Goal: Complete application form

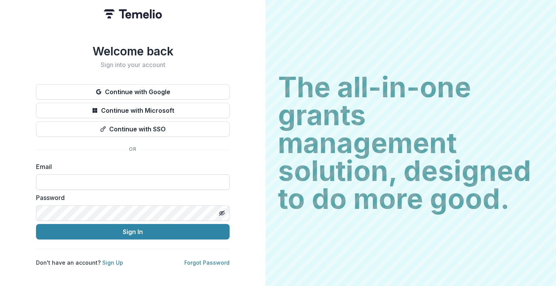
click at [85, 183] on input at bounding box center [133, 181] width 194 height 15
type input "**********"
click at [36, 224] on button "Sign In" at bounding box center [133, 231] width 194 height 15
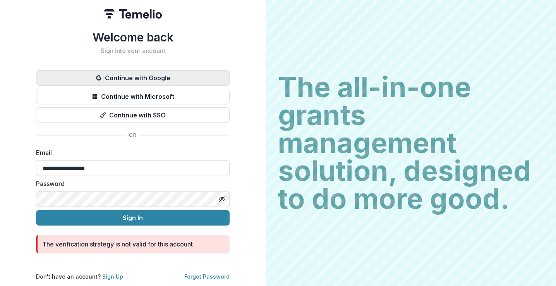
click at [188, 73] on button "Continue with Google" at bounding box center [133, 77] width 194 height 15
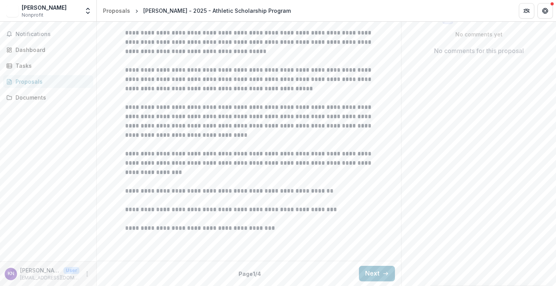
scroll to position [220, 0]
click at [368, 275] on button "Next" at bounding box center [377, 273] width 36 height 15
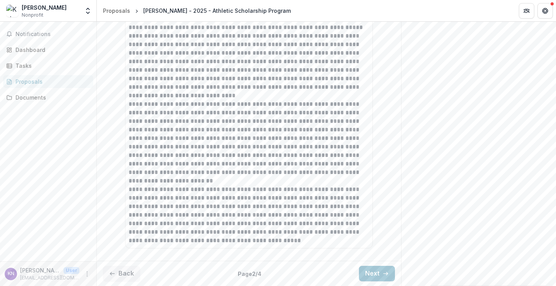
scroll to position [643, 0]
click at [383, 275] on icon "button" at bounding box center [386, 273] width 6 height 6
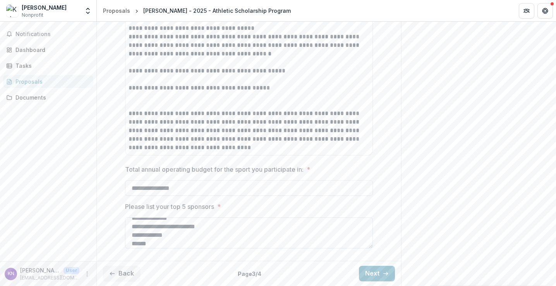
scroll to position [19, 0]
click at [367, 270] on button "Next" at bounding box center [377, 273] width 36 height 15
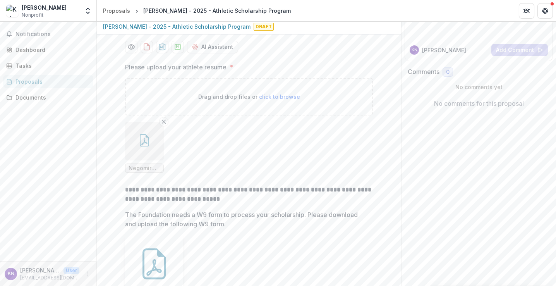
scroll to position [78, 0]
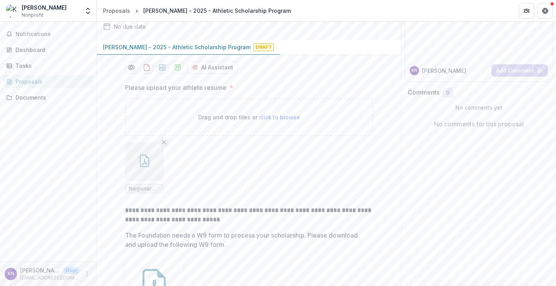
click at [163, 145] on icon "Remove File" at bounding box center [164, 142] width 6 height 6
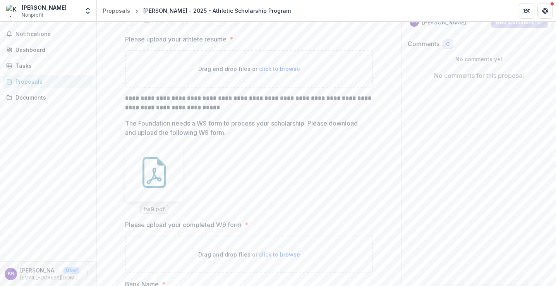
scroll to position [139, 0]
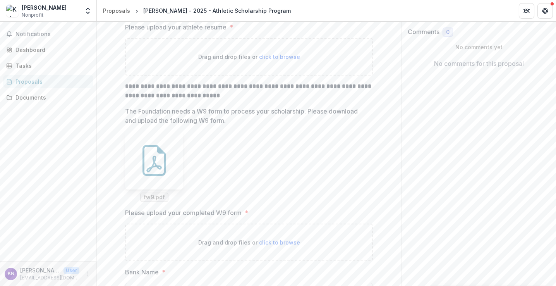
click at [270, 61] on p "Drag and drop files or click to browse" at bounding box center [249, 57] width 102 height 8
type input "**********"
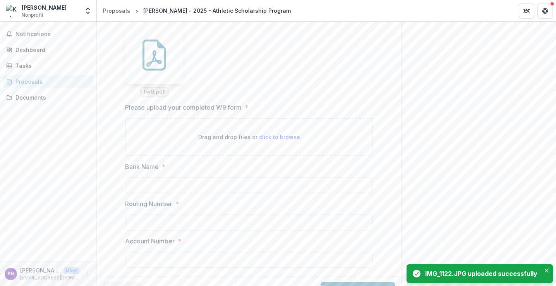
scroll to position [309, 0]
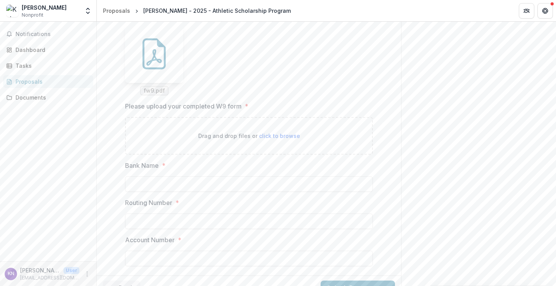
click at [269, 139] on span "click to browse" at bounding box center [279, 135] width 41 height 7
type input "**********"
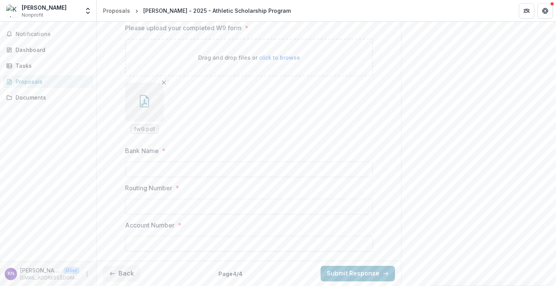
scroll to position [455, 0]
click at [148, 111] on button "button" at bounding box center [144, 102] width 39 height 39
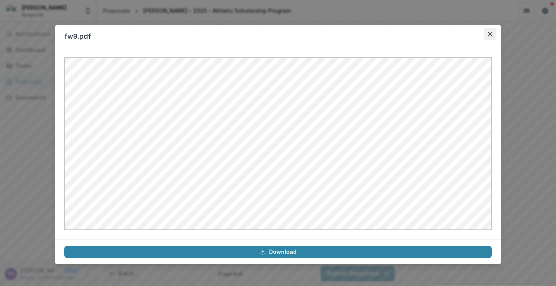
click at [490, 37] on button "Close" at bounding box center [490, 34] width 12 height 12
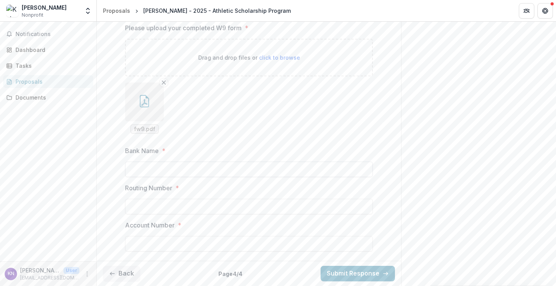
click at [214, 170] on input "Bank Name *" at bounding box center [249, 169] width 248 height 15
type input "*********"
click at [204, 208] on input "Routing Number *" at bounding box center [249, 206] width 248 height 15
type input "*********"
click at [186, 242] on input "Account Number *" at bounding box center [249, 243] width 248 height 15
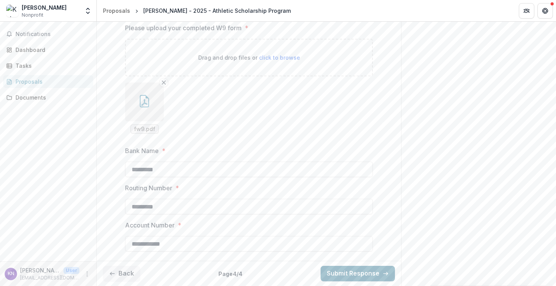
type input "**********"
click at [372, 271] on button "Submit Response" at bounding box center [358, 273] width 74 height 15
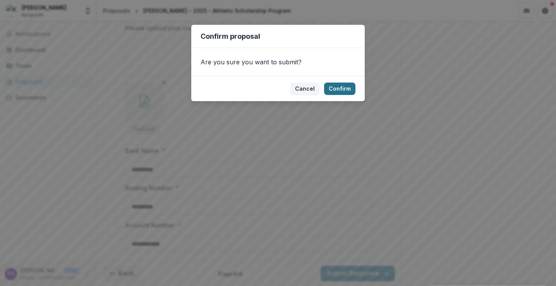
click at [345, 85] on button "Confirm" at bounding box center [339, 89] width 31 height 12
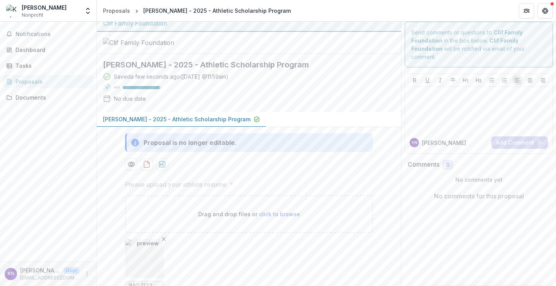
scroll to position [7, 0]
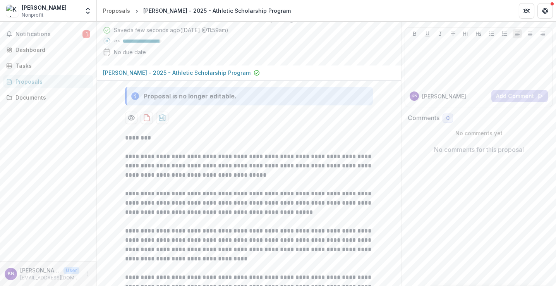
scroll to position [48, 0]
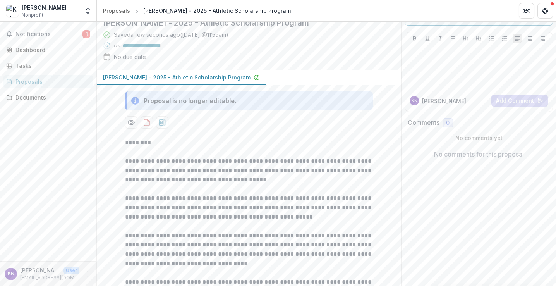
click at [181, 81] on p "[PERSON_NAME] - 2025 - Athletic Scholarship Program" at bounding box center [177, 77] width 148 height 8
click at [136, 61] on div "No due date" at bounding box center [130, 57] width 32 height 8
click at [142, 64] on div "Saved a few seconds ago ( Today @ 11:59am ) 95 % No due date" at bounding box center [243, 47] width 280 height 33
click at [142, 47] on div at bounding box center [141, 45] width 37 height 3
click at [136, 47] on div at bounding box center [141, 45] width 37 height 3
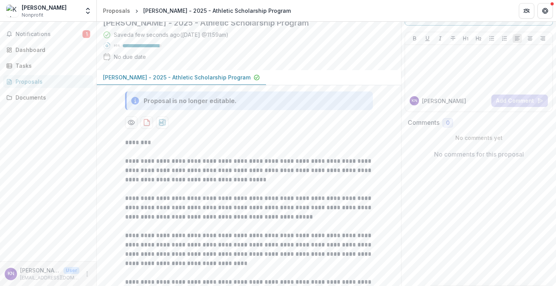
click at [107, 47] on circle at bounding box center [107, 46] width 2 height 2
click at [42, 24] on div "Notifications 1 Dashboard Tasks Proposals Documents" at bounding box center [48, 141] width 96 height 239
click at [41, 33] on span "Notifications" at bounding box center [48, 34] width 67 height 7
